Goal: Task Accomplishment & Management: Manage account settings

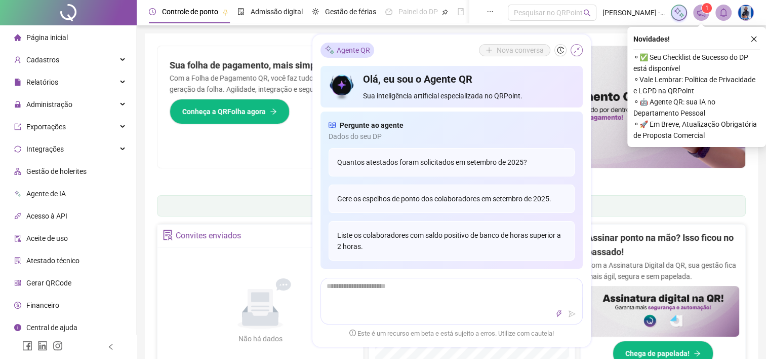
click at [577, 50] on icon "shrink" at bounding box center [576, 50] width 7 height 7
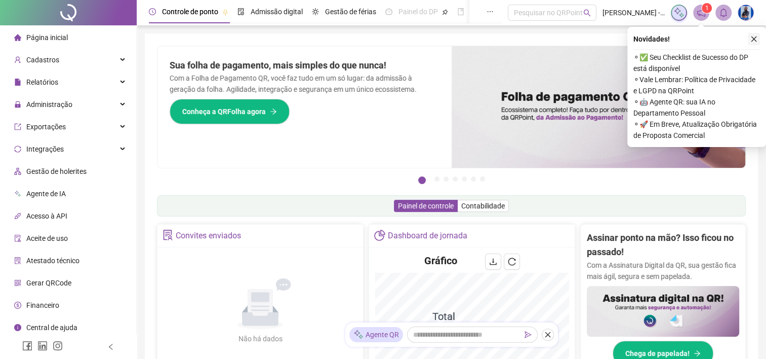
click at [756, 40] on icon "close" at bounding box center [754, 38] width 7 height 7
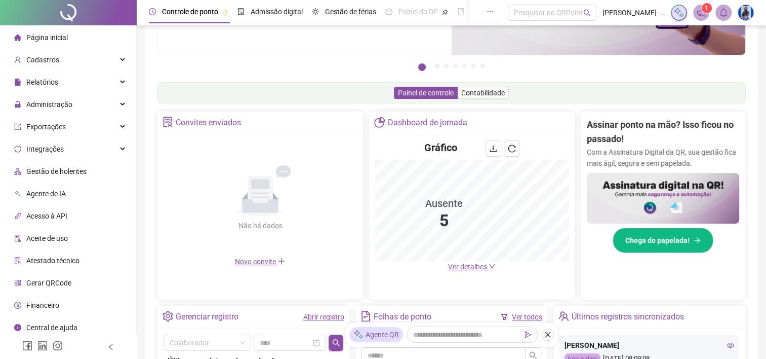
scroll to position [152, 0]
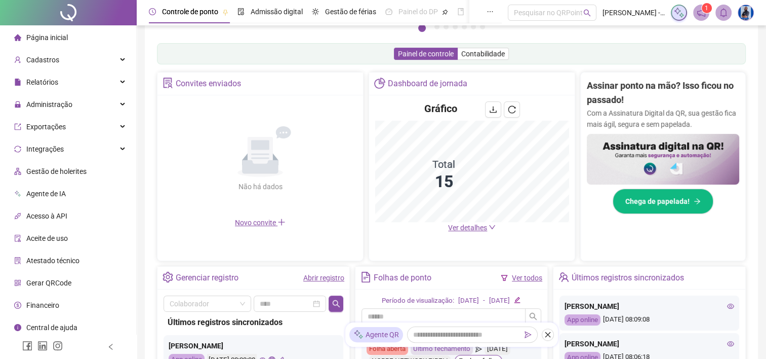
click at [476, 225] on span "Ver detalhes" at bounding box center [467, 227] width 39 height 8
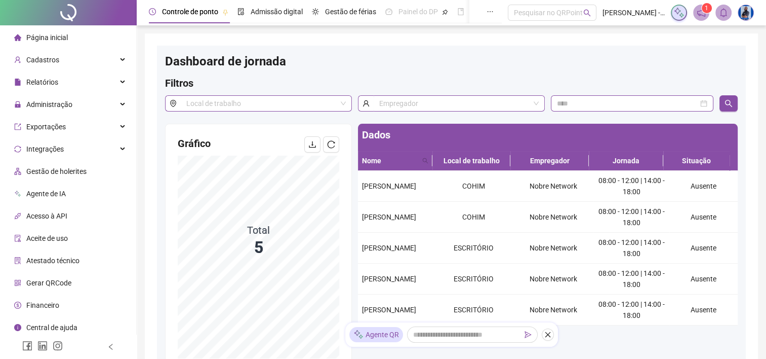
scroll to position [51, 0]
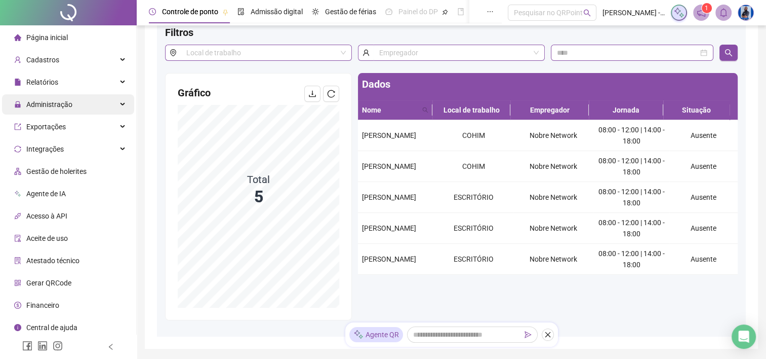
click at [63, 106] on span "Administração" at bounding box center [49, 104] width 46 height 8
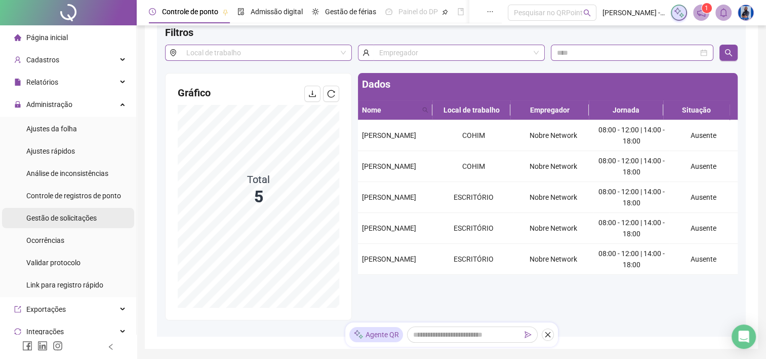
click at [43, 221] on span "Gestão de solicitações" at bounding box center [61, 218] width 70 height 8
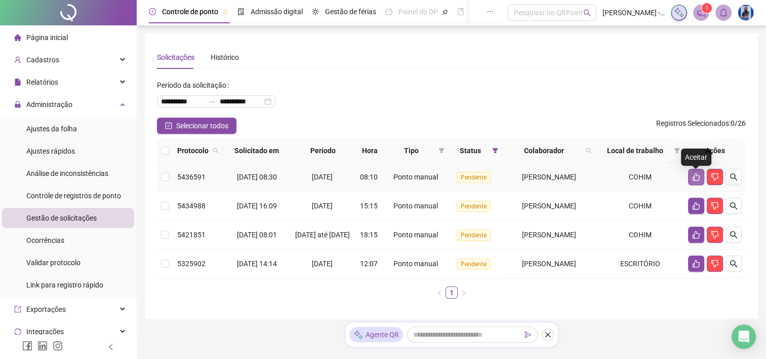
click at [695, 180] on icon "like" at bounding box center [696, 177] width 8 height 8
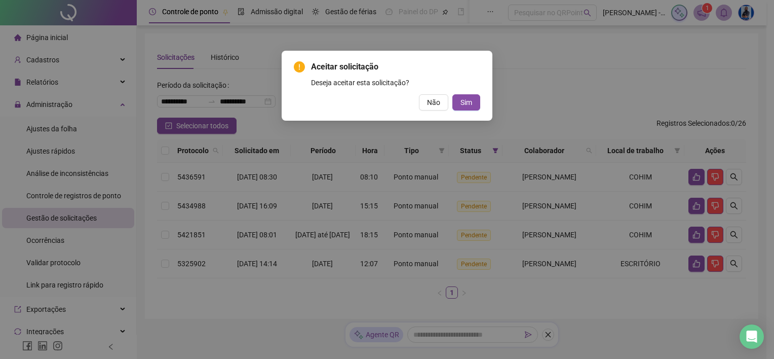
drag, startPoint x: 480, startPoint y: 105, endPoint x: 485, endPoint y: 106, distance: 5.2
click at [480, 106] on button "Sim" at bounding box center [466, 102] width 28 height 16
click at [458, 99] on button "Sim" at bounding box center [466, 102] width 28 height 16
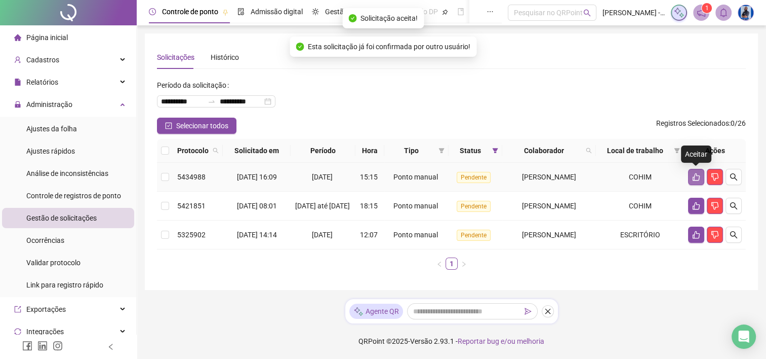
click at [692, 181] on button "button" at bounding box center [696, 177] width 16 height 16
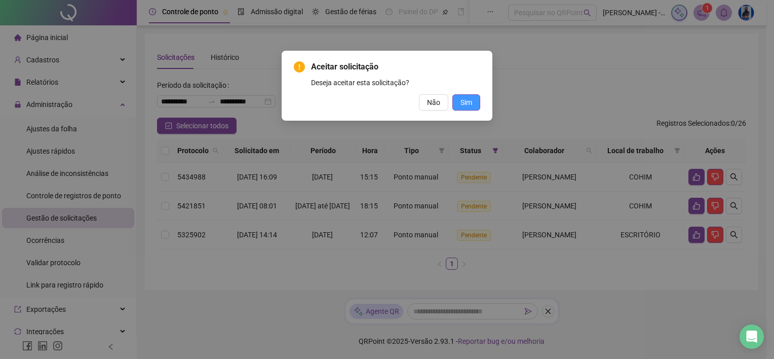
click at [470, 101] on span "Sim" at bounding box center [466, 102] width 12 height 11
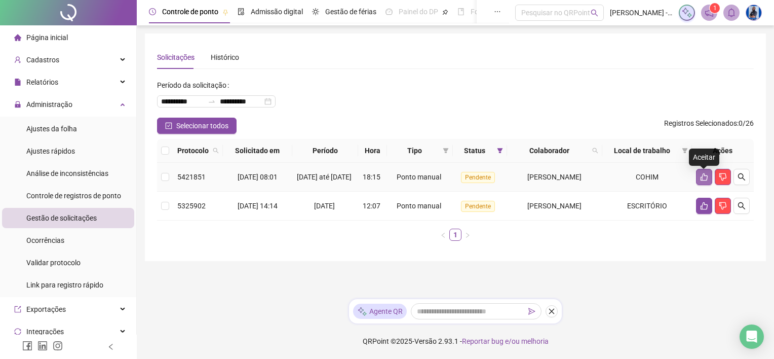
click at [706, 185] on button "button" at bounding box center [704, 177] width 16 height 16
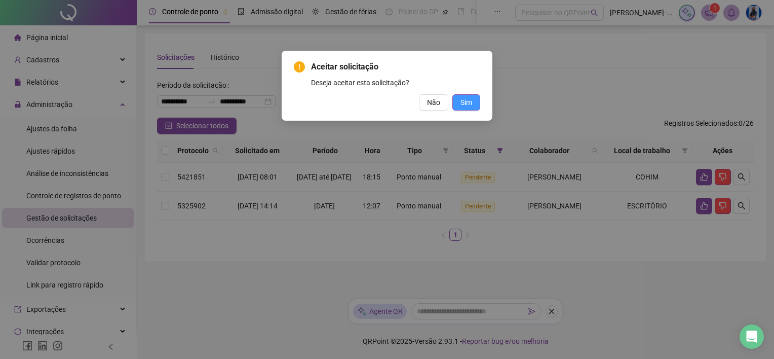
click at [458, 103] on button "Sim" at bounding box center [466, 102] width 28 height 16
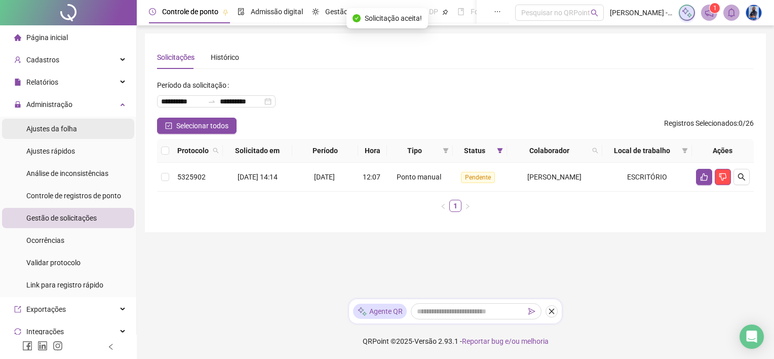
click at [61, 134] on div "Ajustes da folha" at bounding box center [51, 129] width 51 height 20
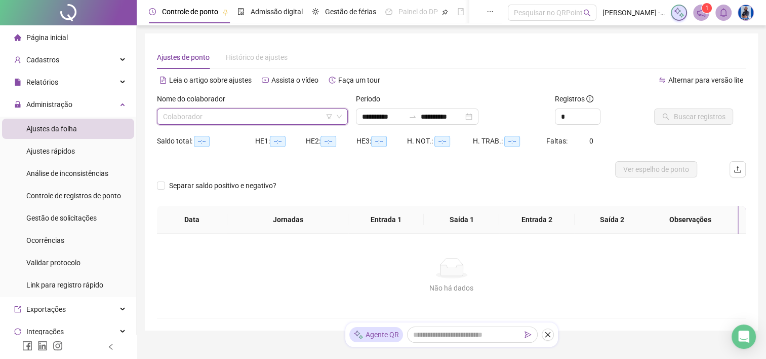
click at [307, 118] on input "search" at bounding box center [248, 116] width 170 height 15
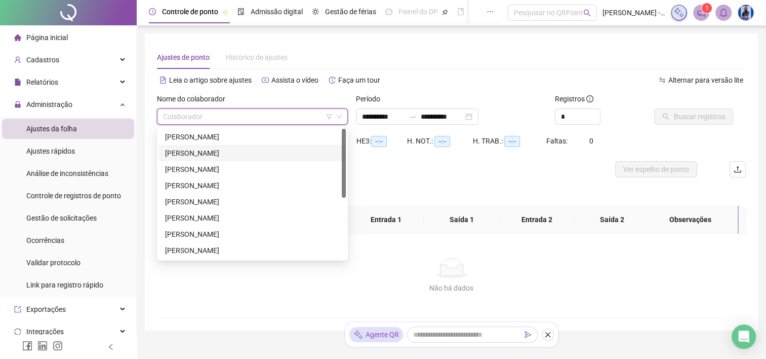
type input "**********"
click at [228, 139] on div "[PERSON_NAME]" at bounding box center [252, 136] width 175 height 11
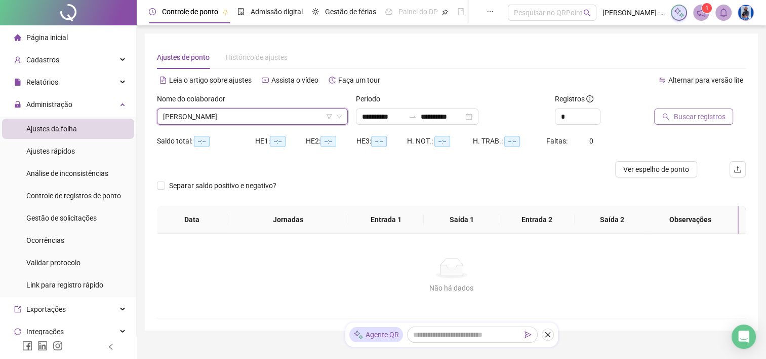
click at [676, 123] on button "Buscar registros" at bounding box center [693, 116] width 79 height 16
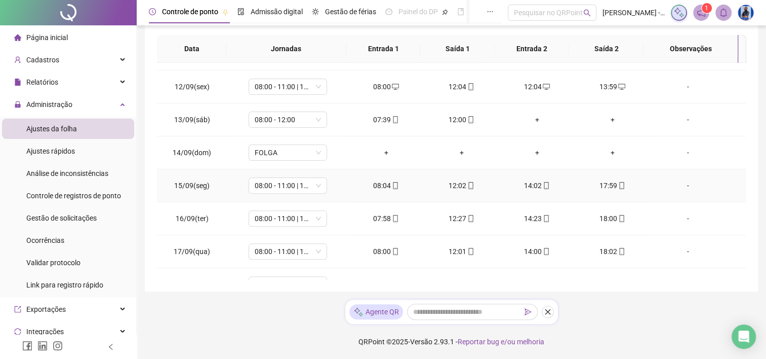
scroll to position [472, 0]
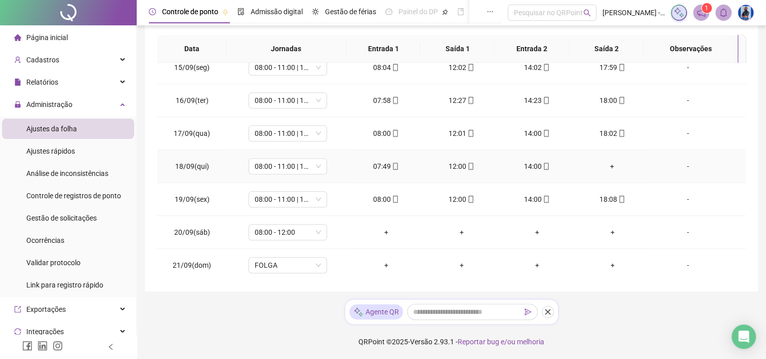
click at [606, 157] on td "+" at bounding box center [612, 166] width 75 height 33
click at [606, 161] on div "+" at bounding box center [612, 166] width 59 height 11
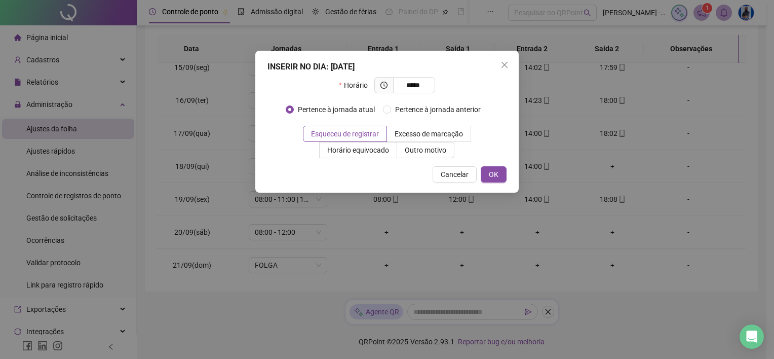
type input "*****"
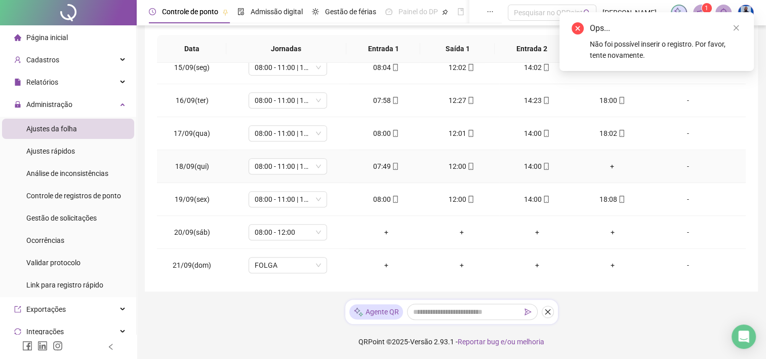
click at [610, 165] on div "+" at bounding box center [612, 166] width 59 height 11
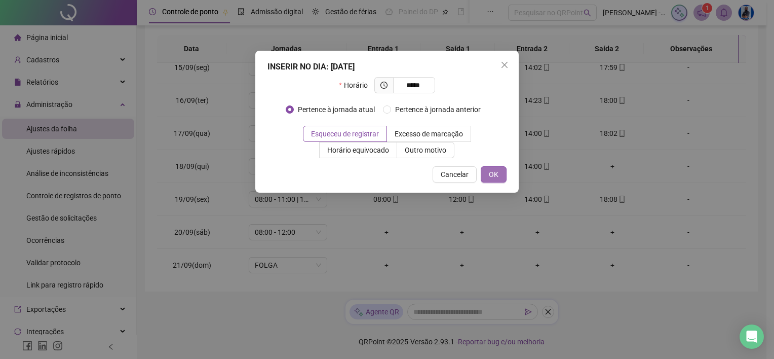
type input "*****"
click at [501, 168] on button "OK" at bounding box center [494, 174] width 26 height 16
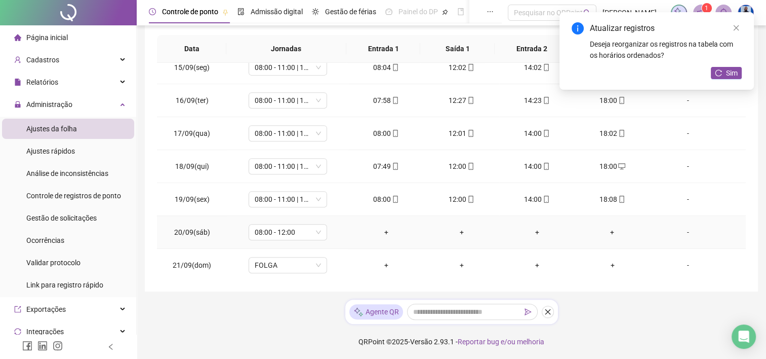
click at [385, 226] on div "+" at bounding box center [386, 231] width 59 height 11
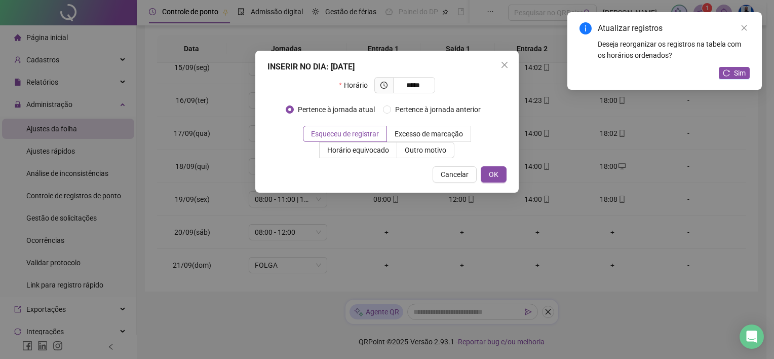
type input "*****"
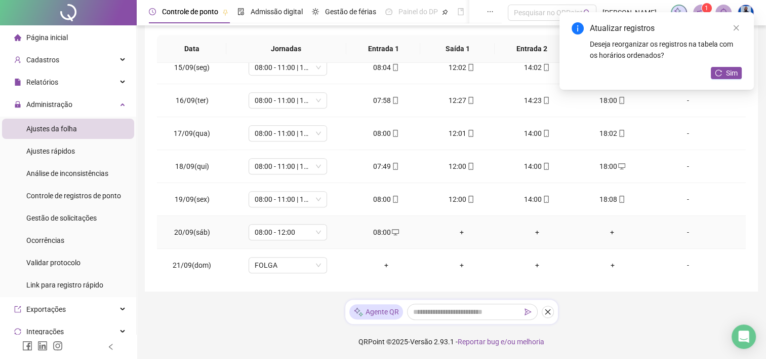
click at [452, 227] on div "+" at bounding box center [461, 231] width 59 height 11
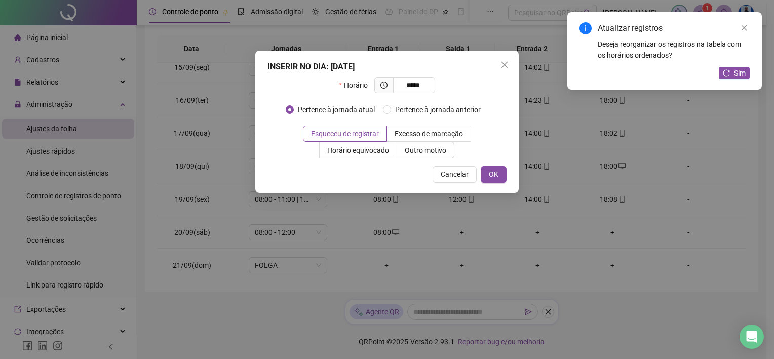
type input "*****"
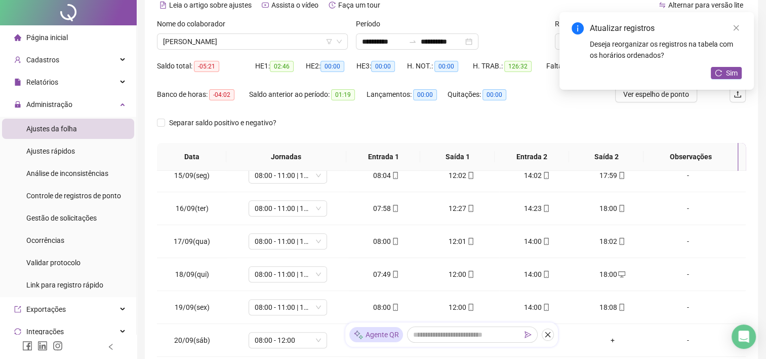
scroll to position [0, 0]
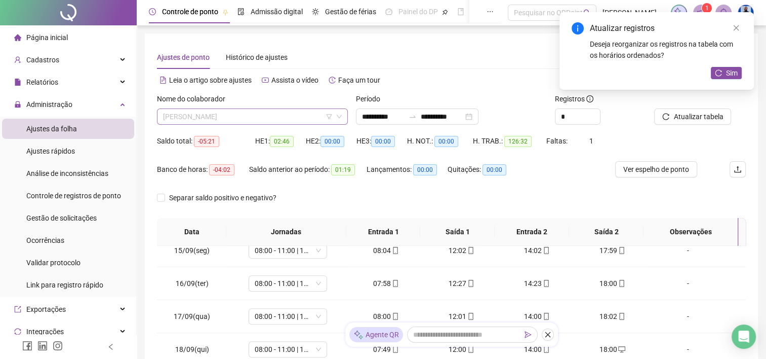
click at [271, 122] on span "[PERSON_NAME]" at bounding box center [252, 116] width 179 height 15
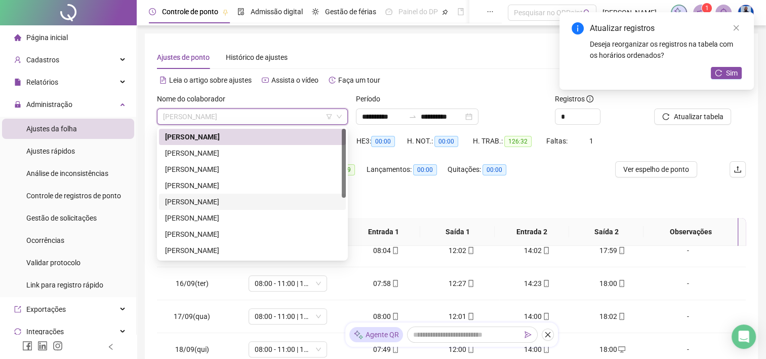
click at [199, 201] on div "[PERSON_NAME]" at bounding box center [252, 201] width 175 height 11
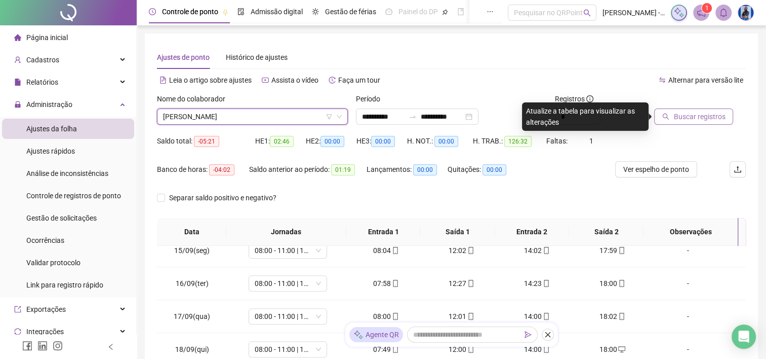
click at [693, 113] on span "Buscar registros" at bounding box center [700, 116] width 52 height 11
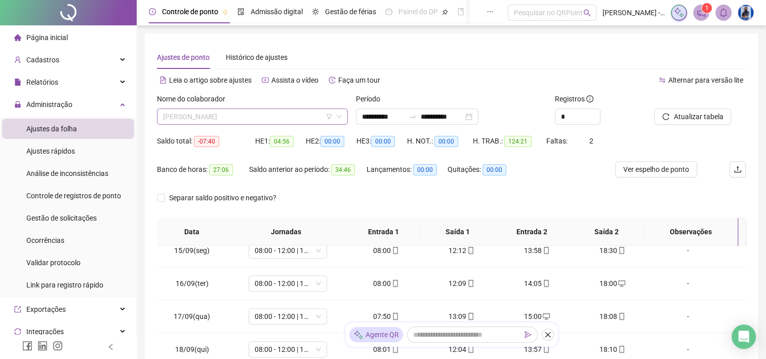
click at [267, 122] on span "[PERSON_NAME]" at bounding box center [252, 116] width 179 height 15
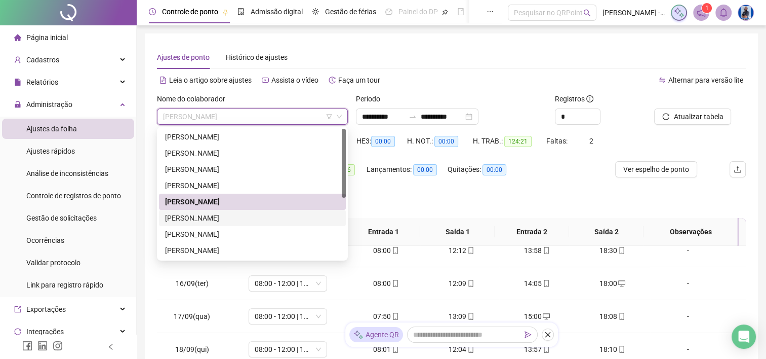
click at [229, 213] on div "[PERSON_NAME]" at bounding box center [252, 217] width 175 height 11
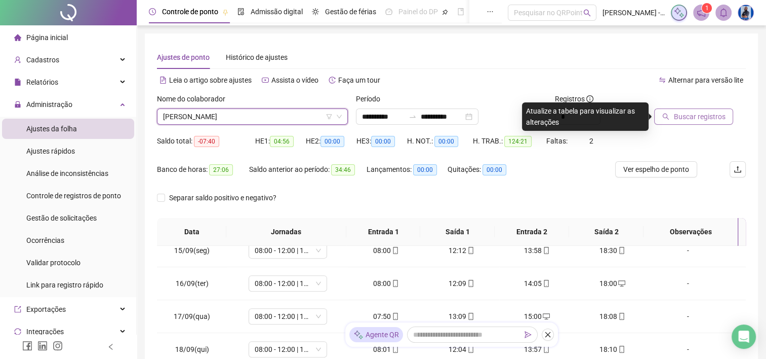
click at [683, 123] on button "Buscar registros" at bounding box center [693, 116] width 79 height 16
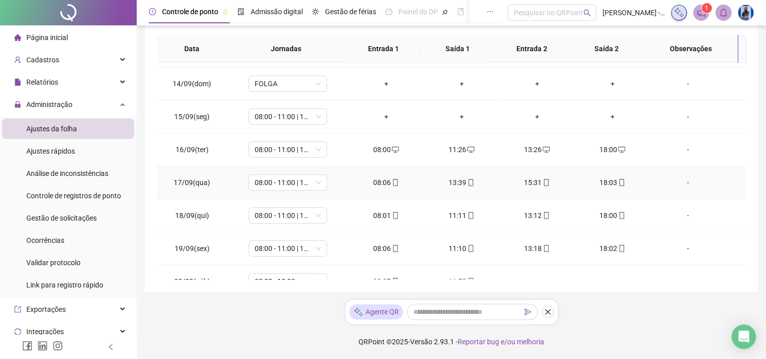
scroll to position [28, 0]
click at [383, 113] on div "+" at bounding box center [386, 116] width 59 height 11
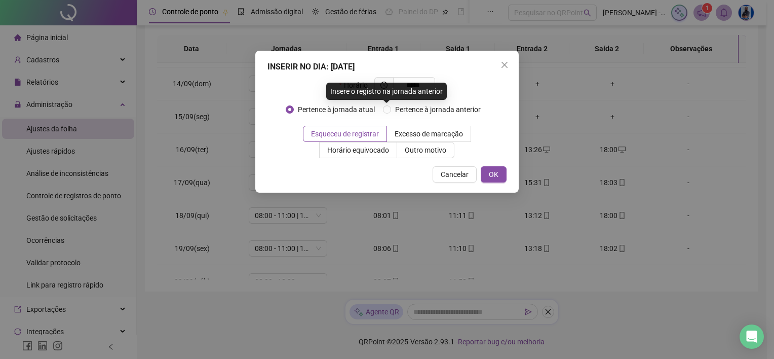
type input "*****"
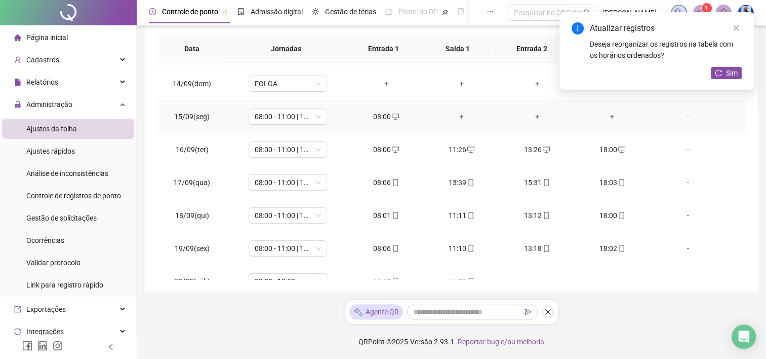
click at [461, 109] on td "+" at bounding box center [461, 116] width 75 height 33
click at [460, 118] on div "+" at bounding box center [461, 116] width 59 height 11
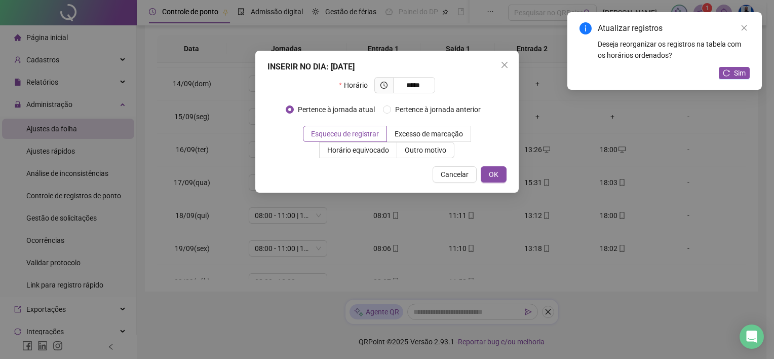
type input "*****"
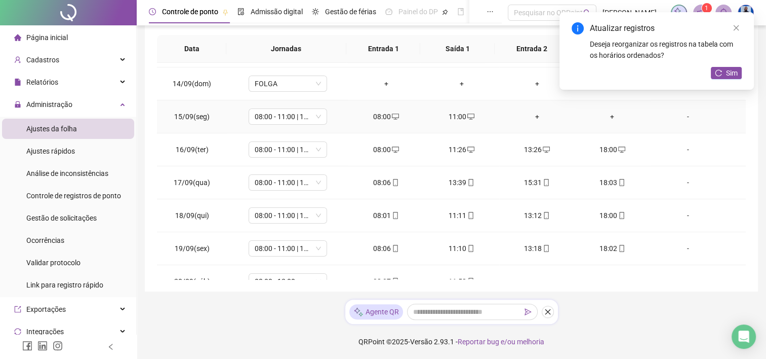
click at [534, 125] on td "+" at bounding box center [536, 116] width 75 height 33
click at [531, 120] on div "+" at bounding box center [536, 116] width 59 height 11
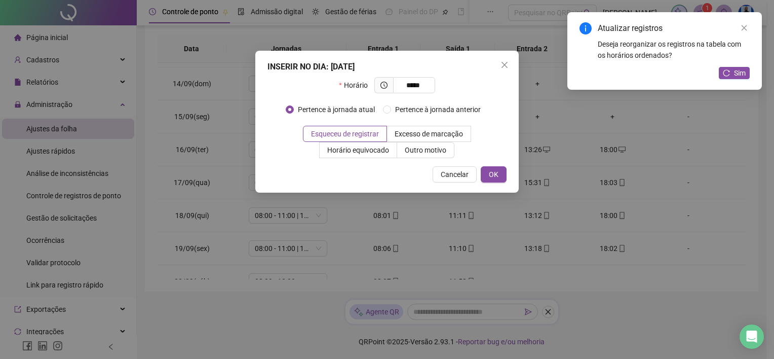
type input "*****"
click at [743, 32] on link "Close" at bounding box center [743, 27] width 11 height 11
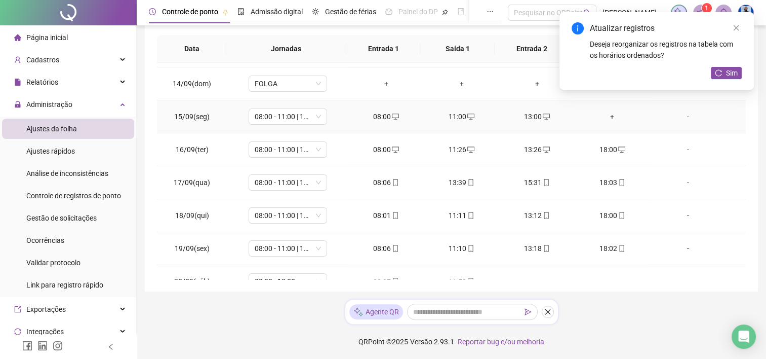
click at [617, 121] on div "+" at bounding box center [612, 116] width 59 height 11
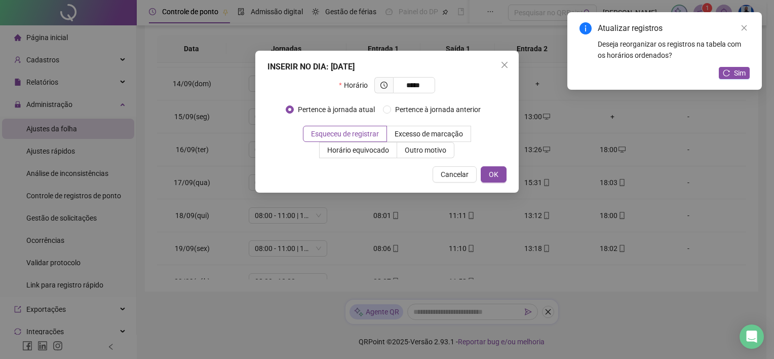
type input "*****"
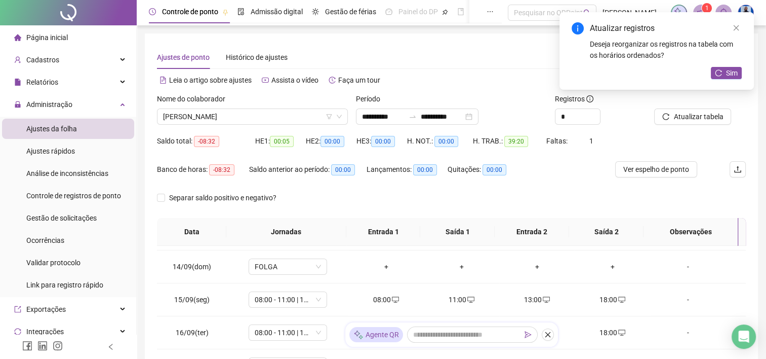
scroll to position [0, 0]
click at [717, 120] on span "Atualizar tabela" at bounding box center [699, 116] width 50 height 11
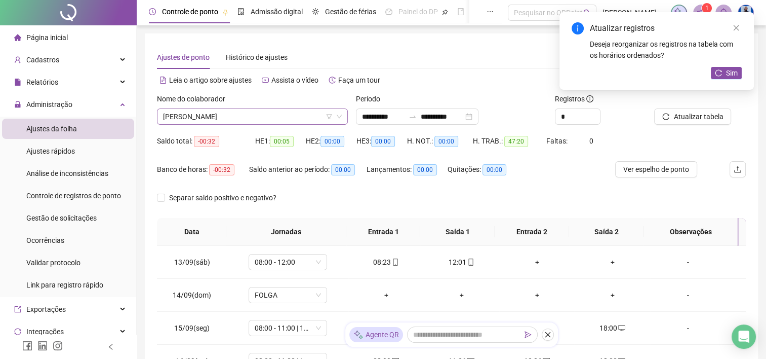
click at [224, 113] on span "[PERSON_NAME]" at bounding box center [252, 116] width 179 height 15
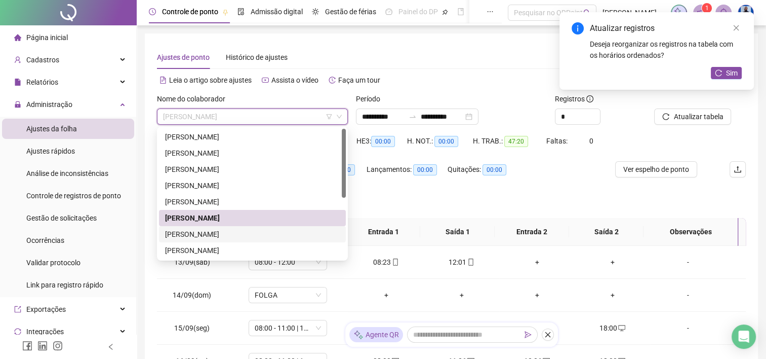
drag, startPoint x: 194, startPoint y: 235, endPoint x: 205, endPoint y: 231, distance: 10.9
click at [194, 234] on div "[PERSON_NAME]" at bounding box center [252, 233] width 175 height 11
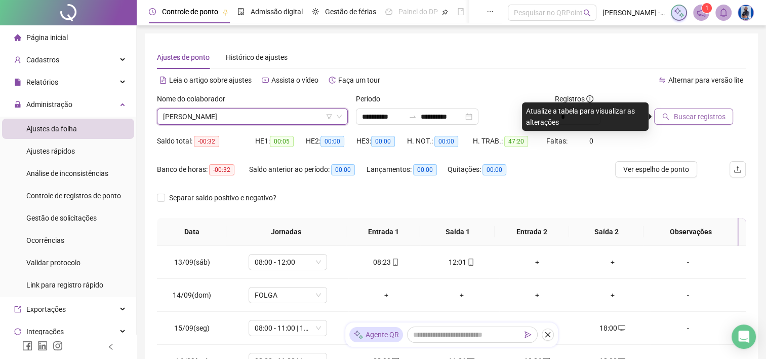
click at [663, 115] on icon "search" at bounding box center [665, 116] width 7 height 7
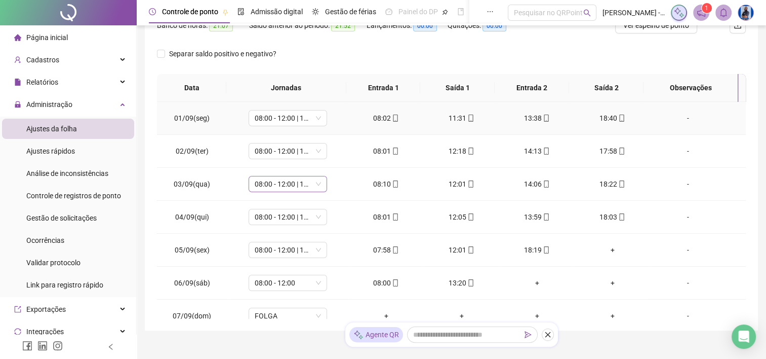
scroll to position [183, 0]
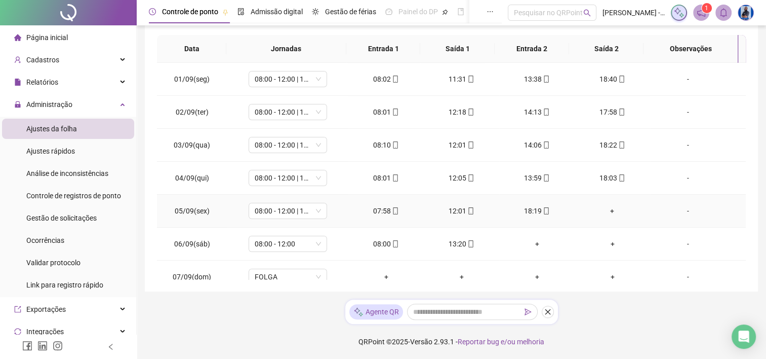
click at [609, 214] on div "+" at bounding box center [612, 210] width 59 height 11
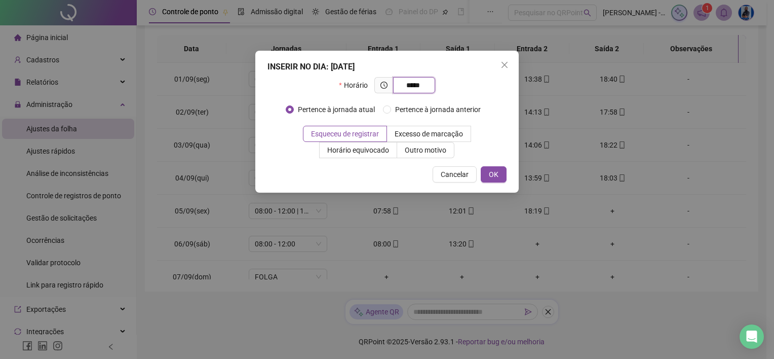
type input "*****"
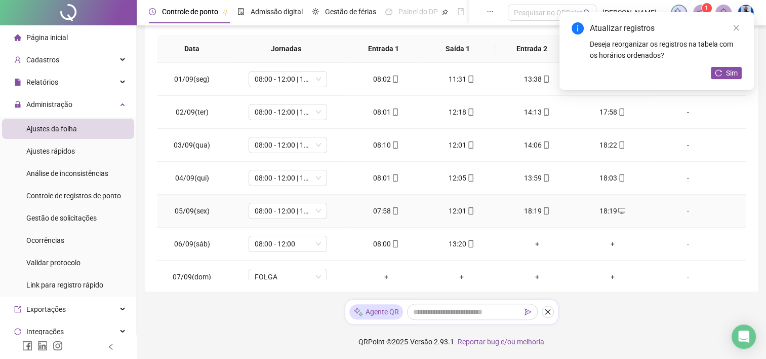
click at [528, 211] on div "18:19" at bounding box center [536, 210] width 59 height 11
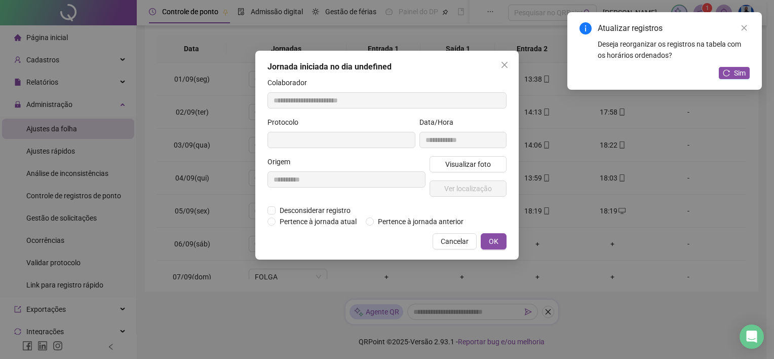
type input "**********"
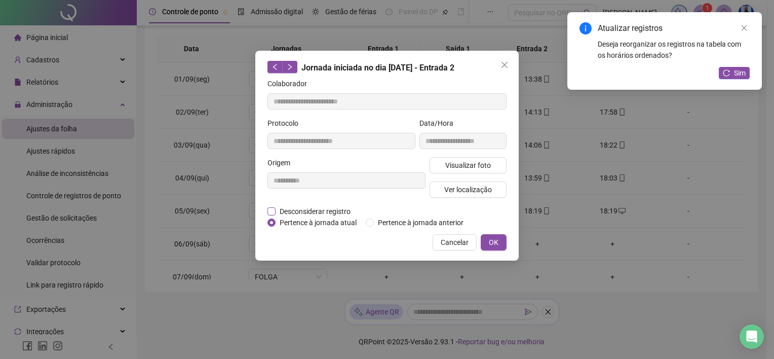
click at [296, 212] on span "Desconsiderar registro" at bounding box center [314, 211] width 79 height 11
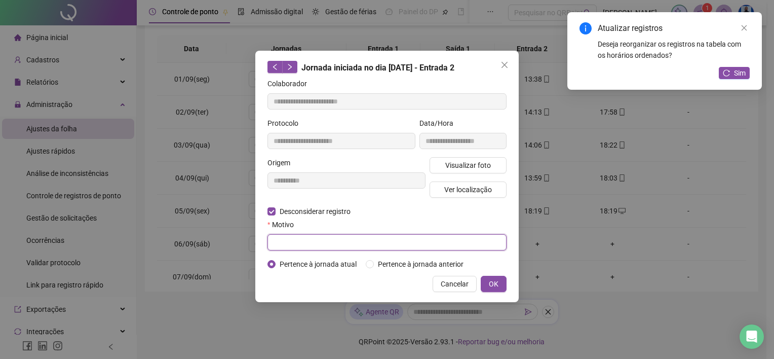
click at [300, 239] on input "text" at bounding box center [386, 242] width 239 height 16
type input "****"
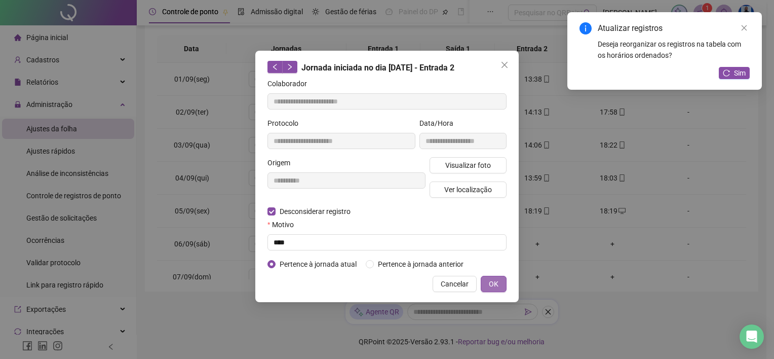
click at [504, 279] on button "OK" at bounding box center [494, 283] width 26 height 16
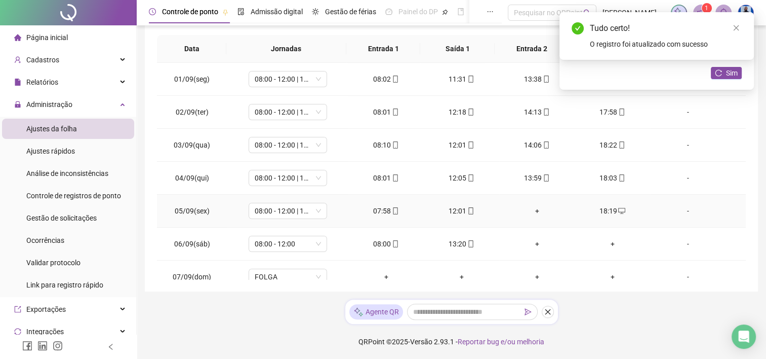
click at [528, 210] on div "+" at bounding box center [536, 210] width 59 height 11
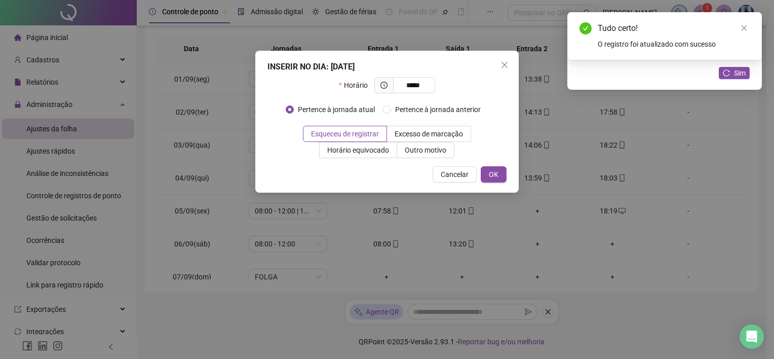
type input "*****"
